Goal: Information Seeking & Learning: Stay updated

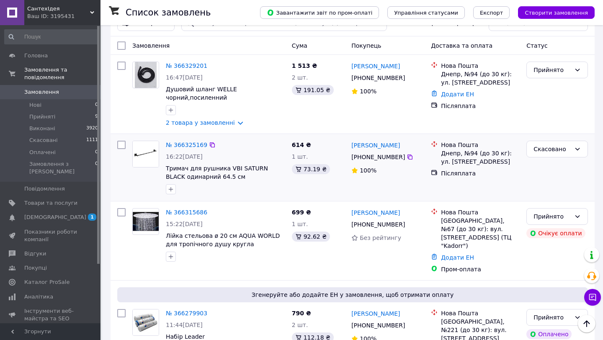
scroll to position [76, 0]
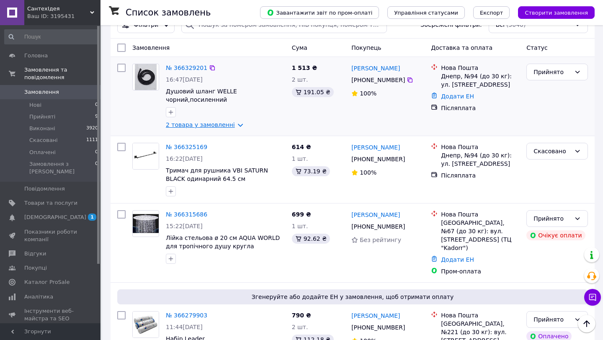
click at [191, 126] on link "2 товара у замовленні" at bounding box center [200, 124] width 69 height 7
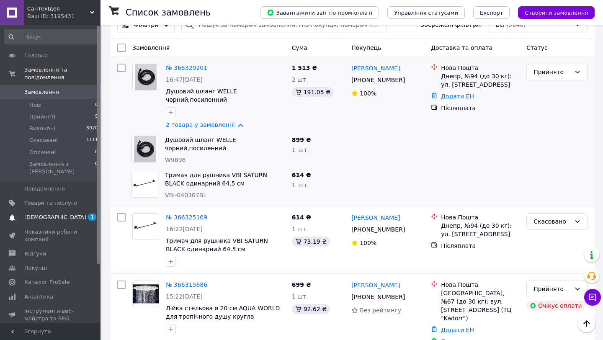
click at [63, 213] on span "[DEMOGRAPHIC_DATA]" at bounding box center [50, 217] width 53 height 8
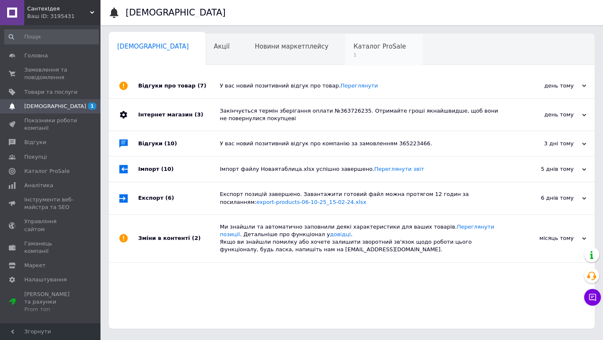
click at [345, 51] on div "Каталог ProSale 1" at bounding box center [383, 50] width 77 height 32
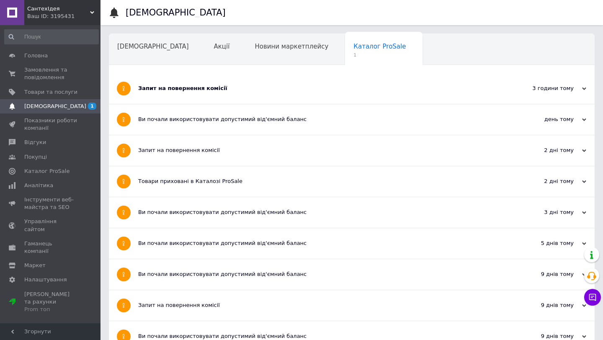
click at [272, 86] on div "Запит на повернення комісії" at bounding box center [320, 89] width 364 height 8
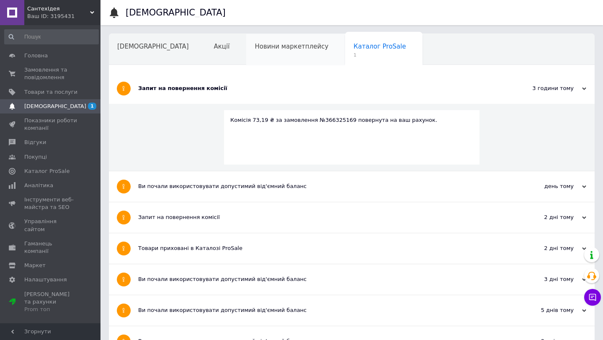
click at [271, 55] on div "Новини маркетплейсу" at bounding box center [295, 50] width 99 height 32
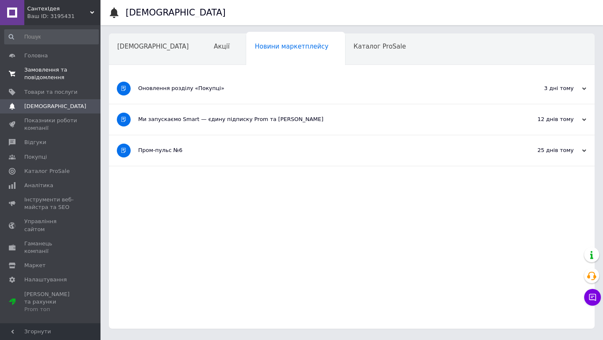
click at [41, 73] on span "Замовлення та повідомлення" at bounding box center [50, 73] width 53 height 15
